Goal: Information Seeking & Learning: Learn about a topic

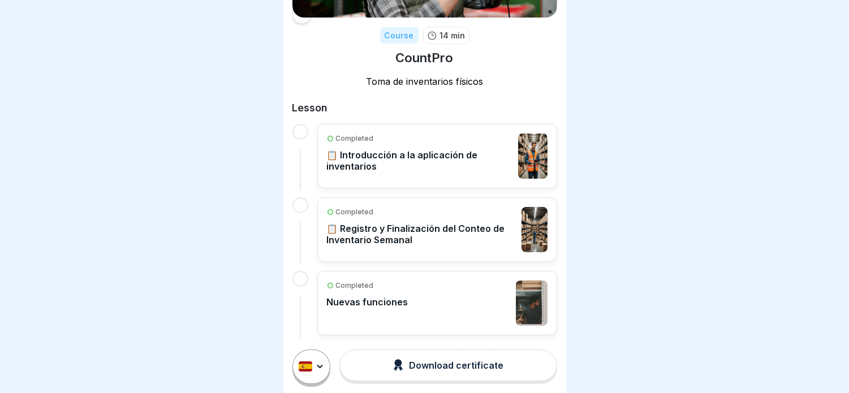
scroll to position [143, 0]
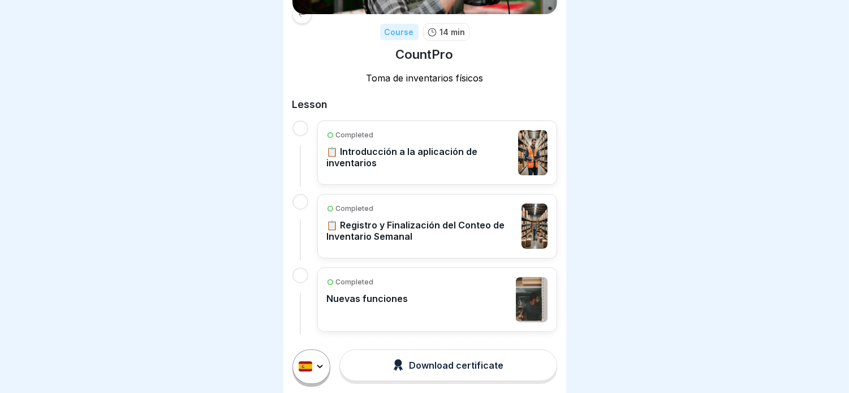
click at [302, 270] on div at bounding box center [300, 276] width 16 height 16
click at [302, 202] on div at bounding box center [300, 202] width 16 height 16
click at [304, 97] on div "Course 14 min CountPro Toma de inventarios físicos Lesson Completed 📋 Introducc…" at bounding box center [424, 99] width 283 height 484
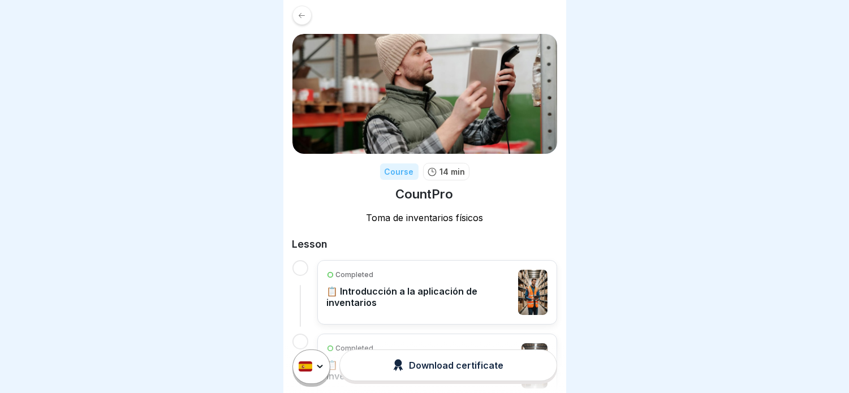
scroll to position [0, 0]
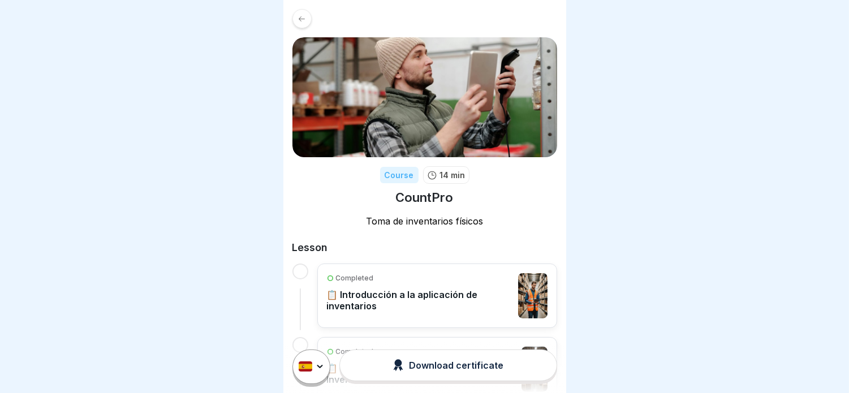
click at [307, 15] on div at bounding box center [301, 18] width 19 height 19
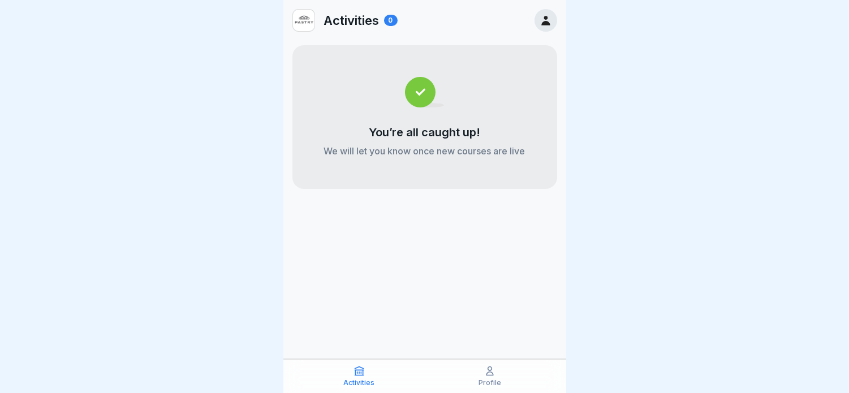
scroll to position [9, 0]
click at [494, 375] on icon at bounding box center [489, 370] width 11 height 11
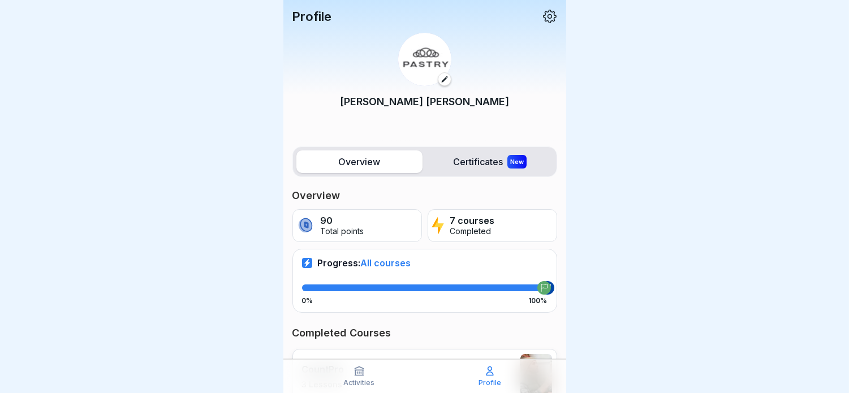
click at [484, 159] on label "Certificates New" at bounding box center [490, 161] width 126 height 23
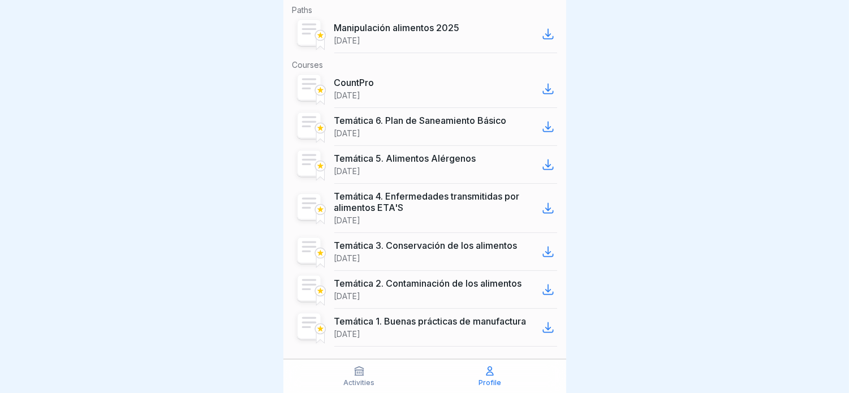
scroll to position [225, 0]
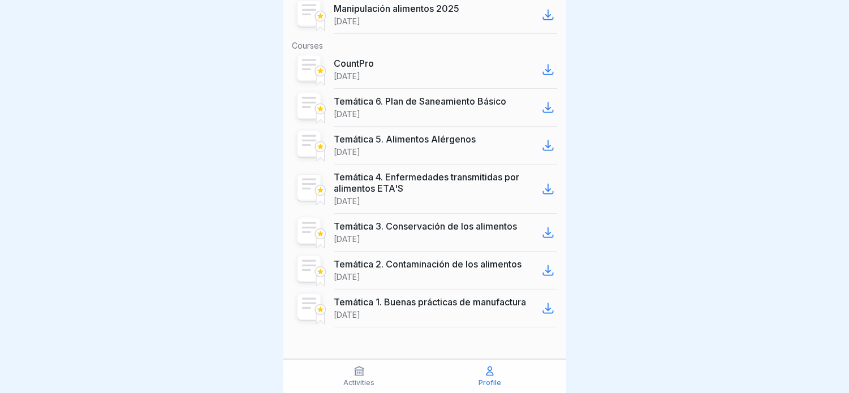
click at [541, 308] on icon at bounding box center [548, 309] width 14 height 14
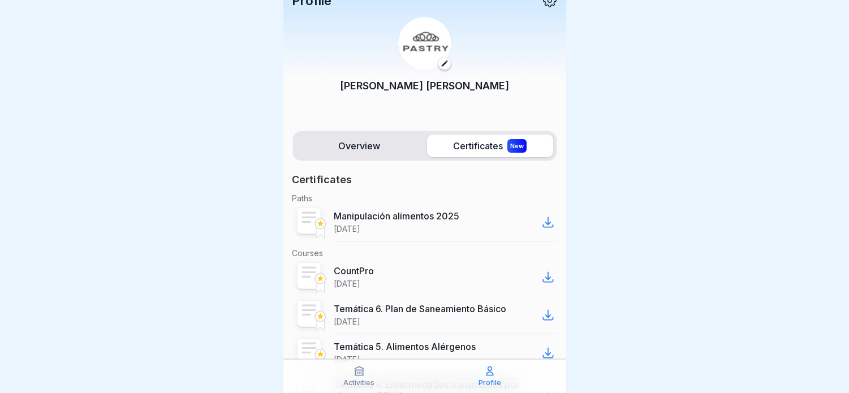
scroll to position [0, 0]
